Goal: Contribute content: Add original content to the website for others to see

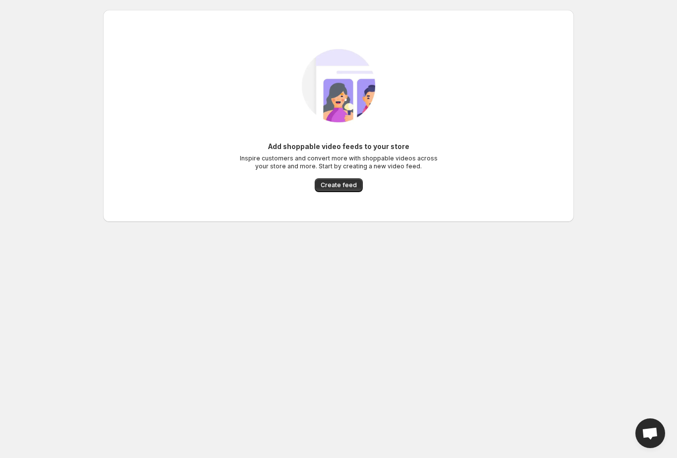
click at [353, 189] on button "Create feed" at bounding box center [339, 185] width 48 height 14
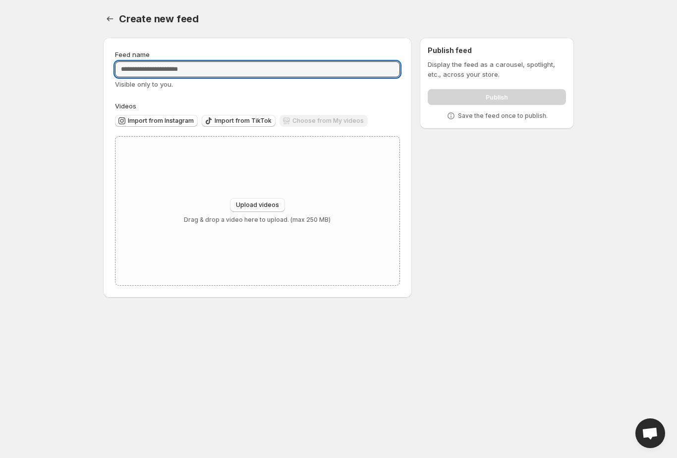
click at [219, 70] on input "Feed name" at bounding box center [257, 69] width 285 height 16
type input "********"
click at [76, 137] on body "Home Feeds Videos Subscription Settings Create new feed. This page is ready Cre…" at bounding box center [338, 229] width 677 height 458
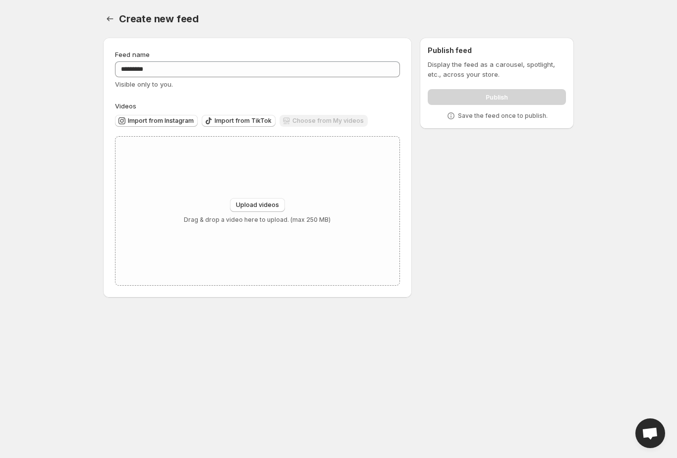
click at [350, 120] on div "Choose from My videos" at bounding box center [323, 121] width 88 height 13
click at [353, 115] on div "Choose from My videos" at bounding box center [323, 121] width 88 height 13
click at [277, 206] on span "Upload videos" at bounding box center [257, 205] width 43 height 8
type input "**********"
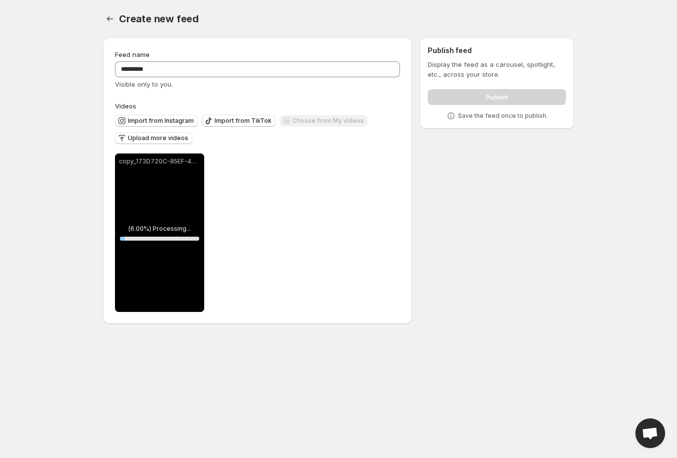
click at [172, 139] on span "Upload more videos" at bounding box center [158, 138] width 60 height 8
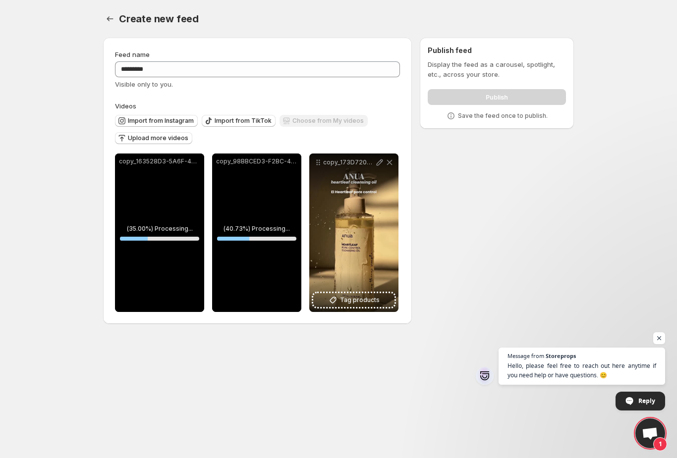
click at [364, 303] on span "Tag products" at bounding box center [360, 300] width 40 height 10
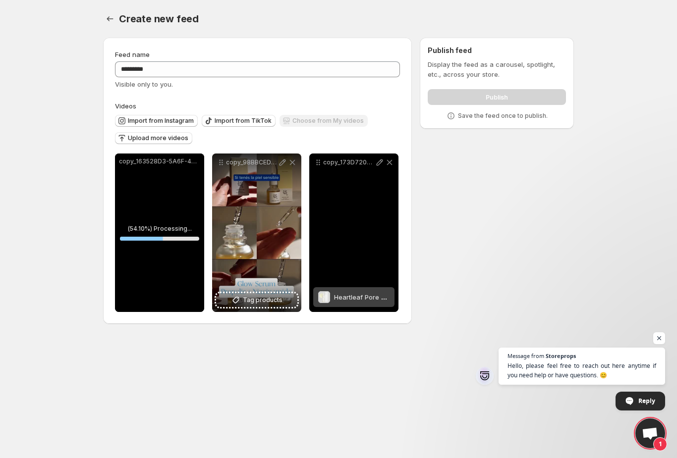
click at [272, 304] on span "Tag products" at bounding box center [263, 300] width 40 height 10
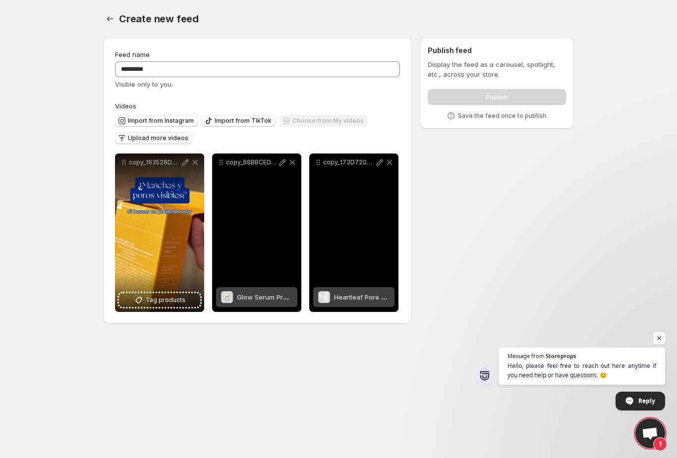
click at [174, 301] on span "Tag products" at bounding box center [166, 300] width 40 height 10
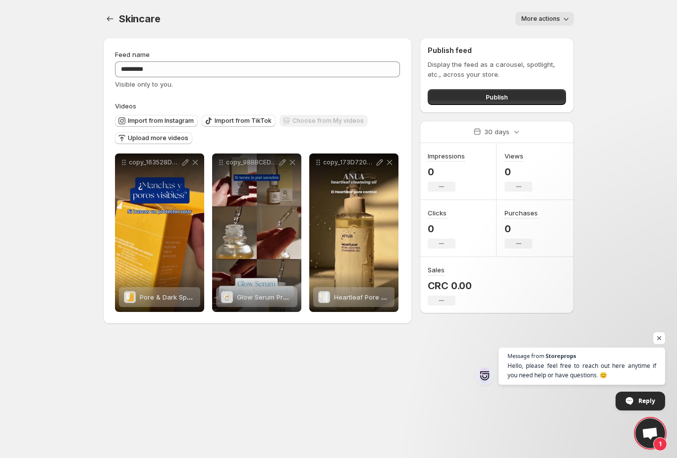
click at [533, 93] on button "Publish" at bounding box center [496, 97] width 138 height 16
